Goal: Transaction & Acquisition: Purchase product/service

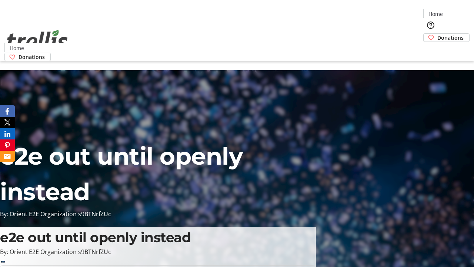
click at [437, 34] on span "Donations" at bounding box center [450, 38] width 26 height 8
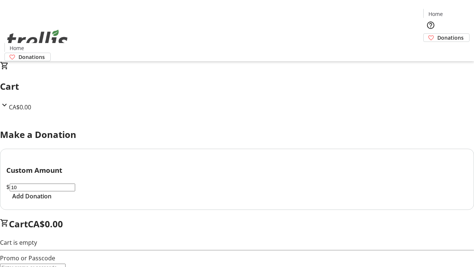
click at [51, 200] on span "Add Donation" at bounding box center [31, 196] width 39 height 9
select select "CA"
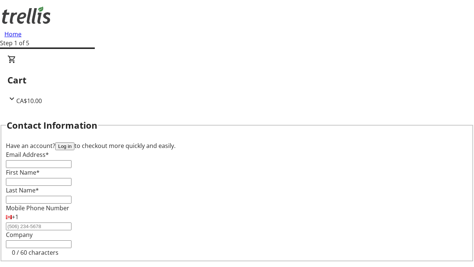
click at [74, 142] on button "Log in" at bounding box center [64, 146] width 19 height 8
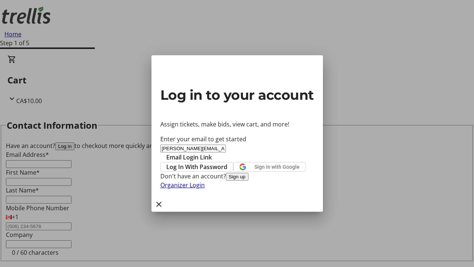
type input "[PERSON_NAME][EMAIL_ADDRESS][DOMAIN_NAME]"
click at [212, 153] on span "Email Login Link" at bounding box center [189, 157] width 46 height 9
